Goal: Information Seeking & Learning: Learn about a topic

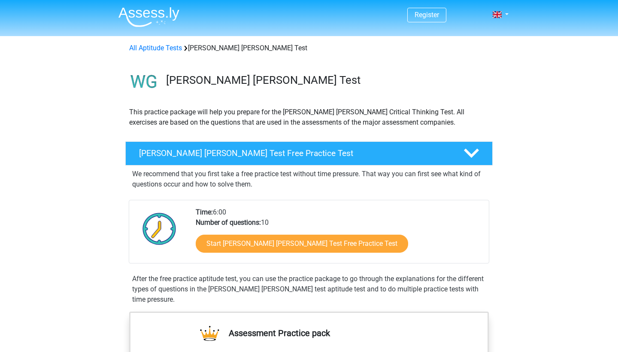
scroll to position [110, 0]
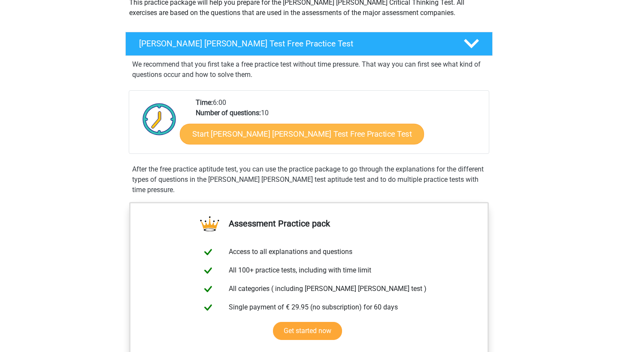
click at [263, 135] on link "Start Watson Glaser Test Free Practice Test" at bounding box center [302, 134] width 244 height 21
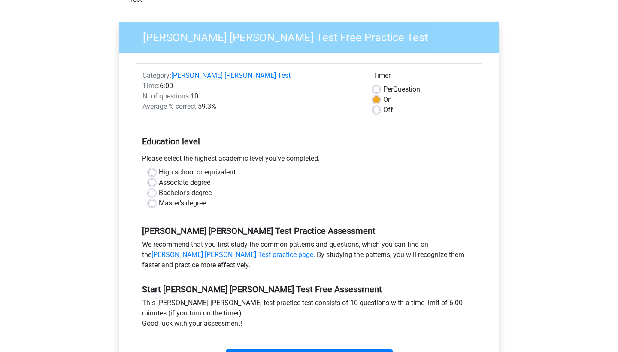
scroll to position [57, 0]
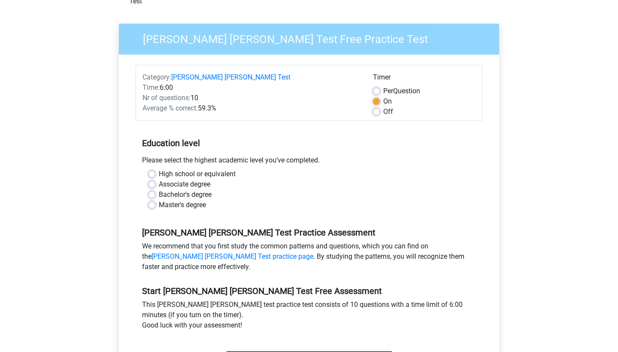
click at [159, 169] on label "High school or equivalent" at bounding box center [197, 174] width 77 height 10
click at [155, 169] on input "High school or equivalent" at bounding box center [152, 173] width 7 height 9
radio input "true"
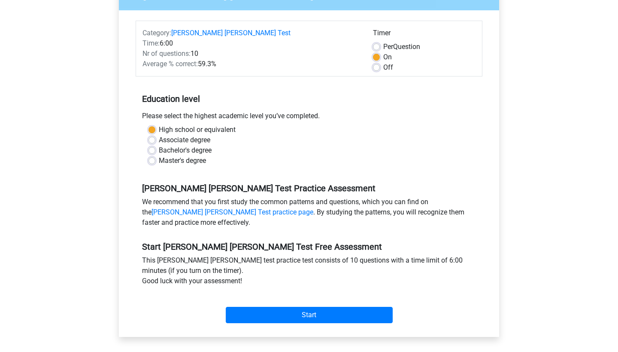
scroll to position [102, 0]
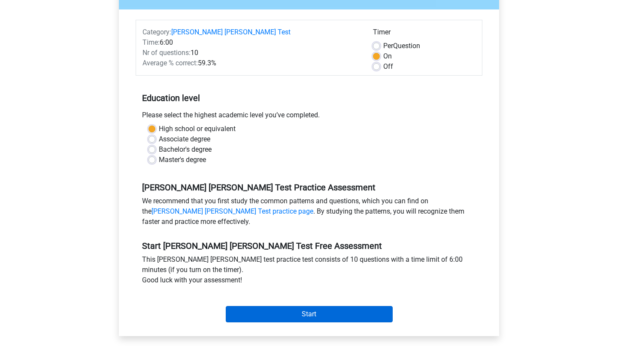
click at [278, 306] on input "Start" at bounding box center [309, 314] width 167 height 16
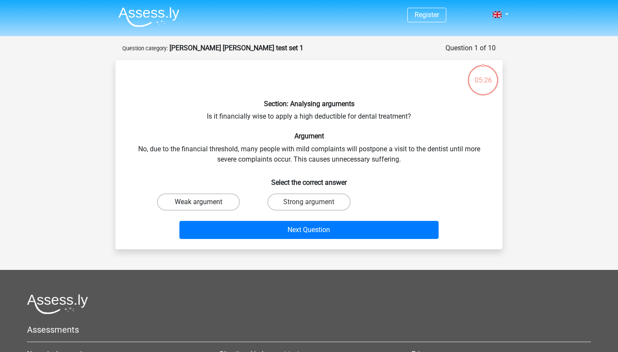
click at [217, 204] on label "Weak argument" at bounding box center [198, 201] width 83 height 17
click at [204, 204] on input "Weak argument" at bounding box center [202, 205] width 6 height 6
radio input "true"
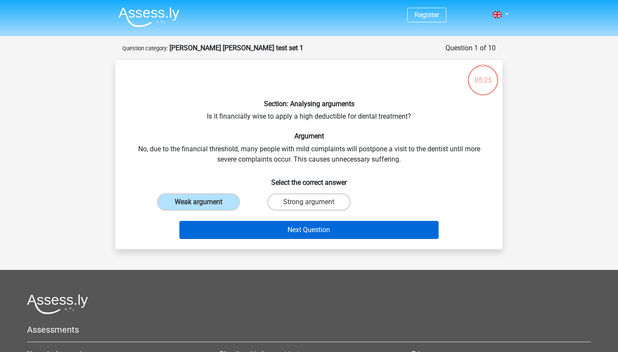
click at [237, 231] on button "Next Question" at bounding box center [310, 230] width 260 height 18
